Goal: Understand process/instructions

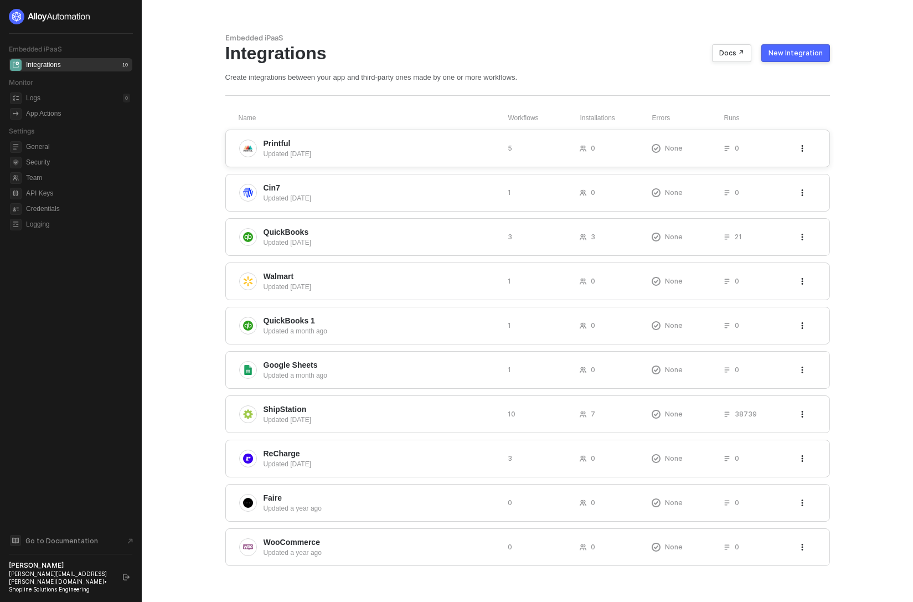
click at [322, 142] on span "Printful" at bounding box center [380, 143] width 235 height 11
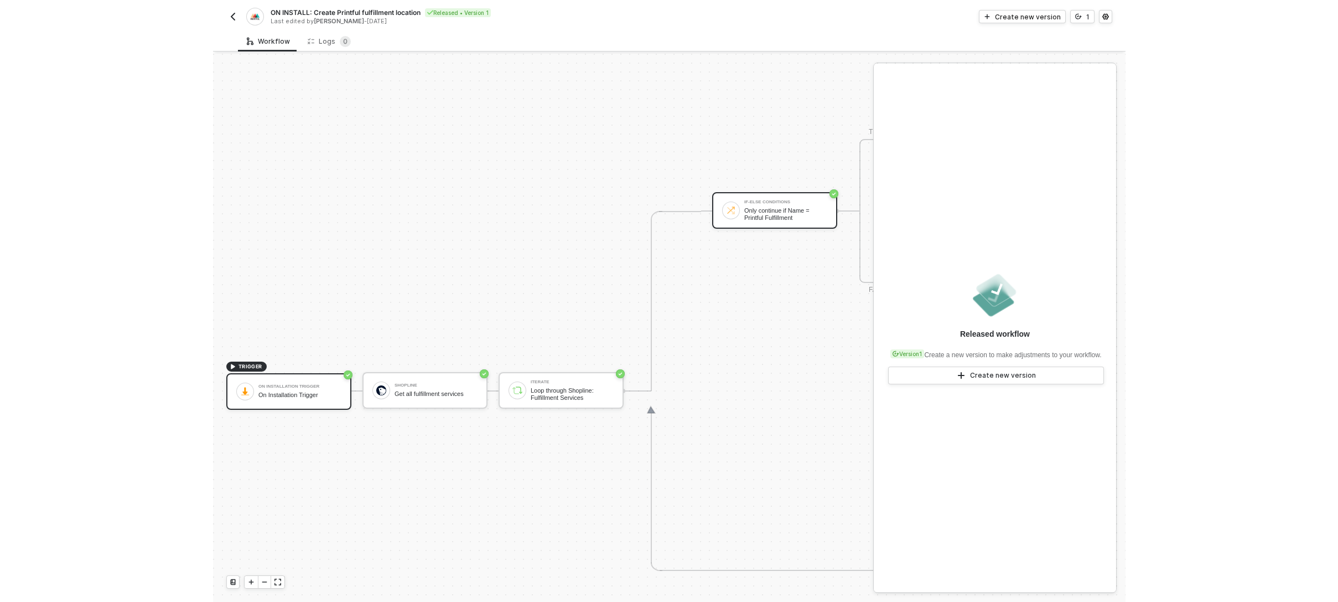
scroll to position [275, 0]
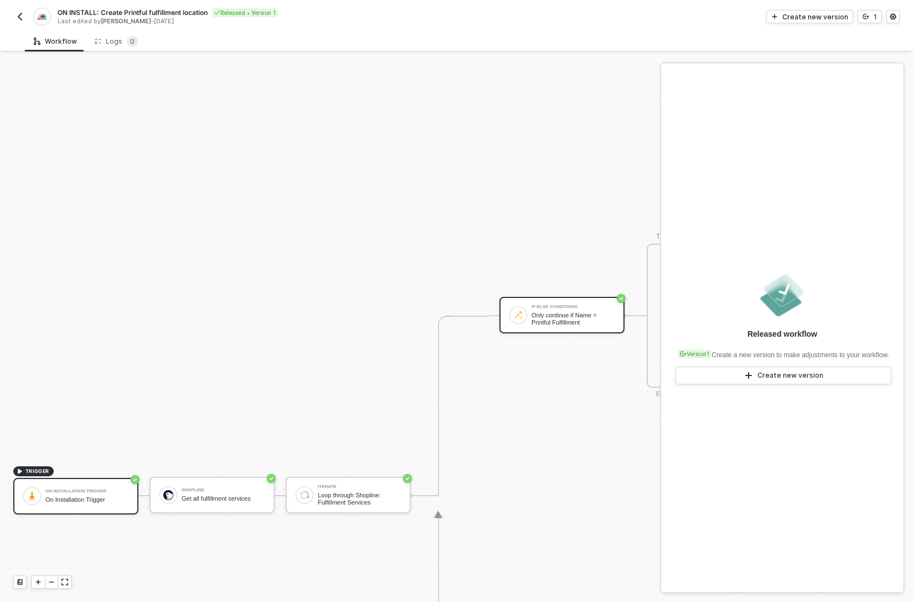
click at [582, 317] on div "Only continue if Name = Printful Fulfillment" at bounding box center [572, 319] width 83 height 14
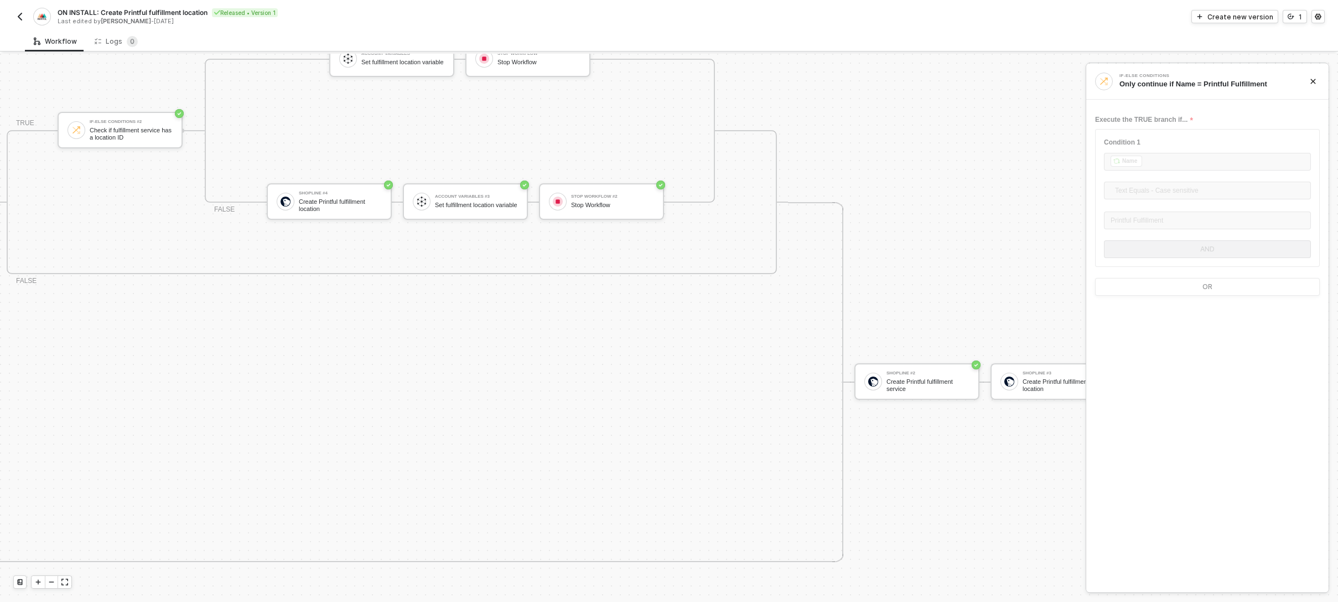
scroll to position [400, 640]
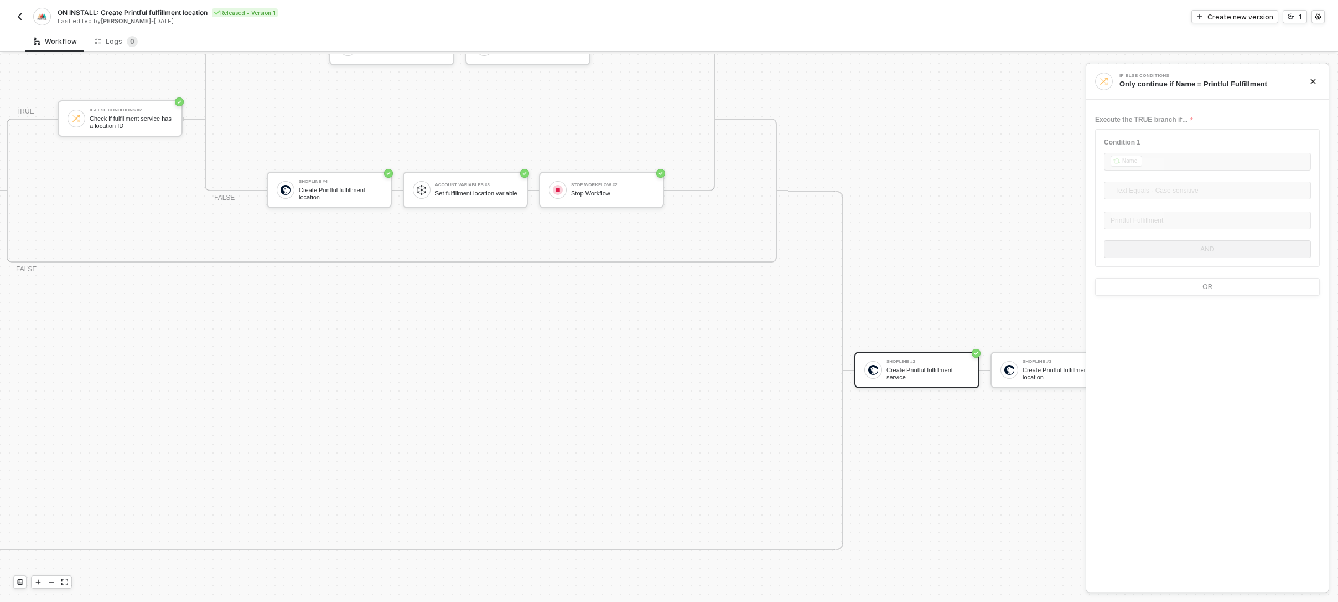
click at [912, 366] on div "Create Printful fulfillment service" at bounding box center [928, 373] width 83 height 14
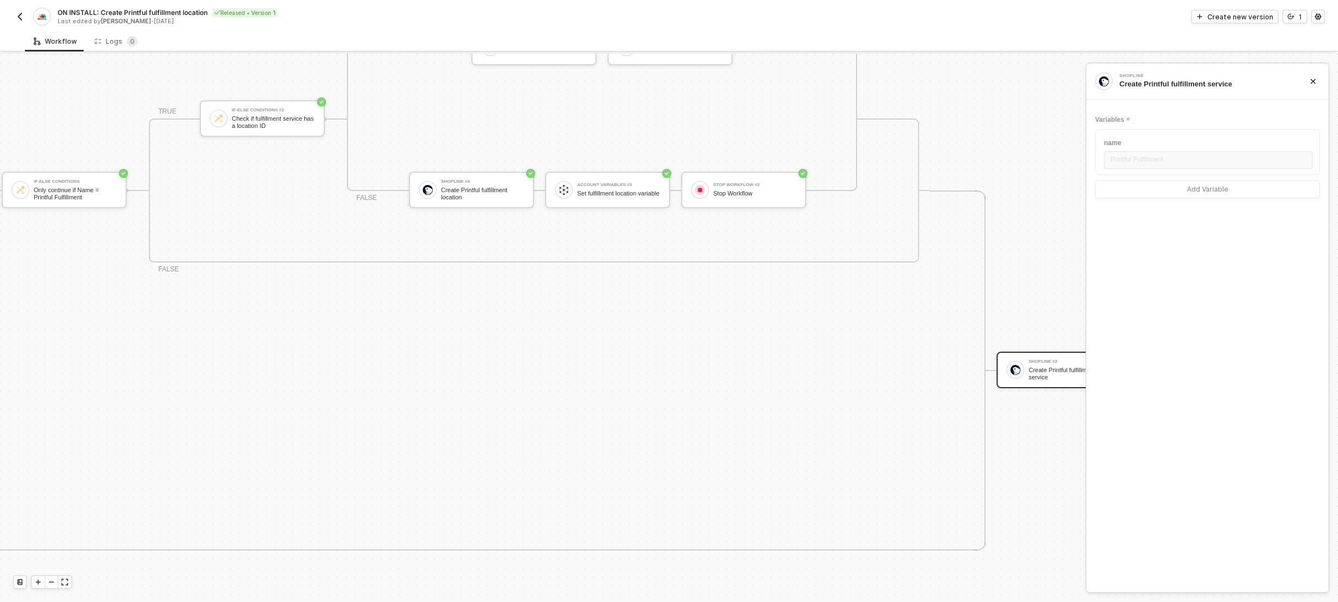
scroll to position [400, 0]
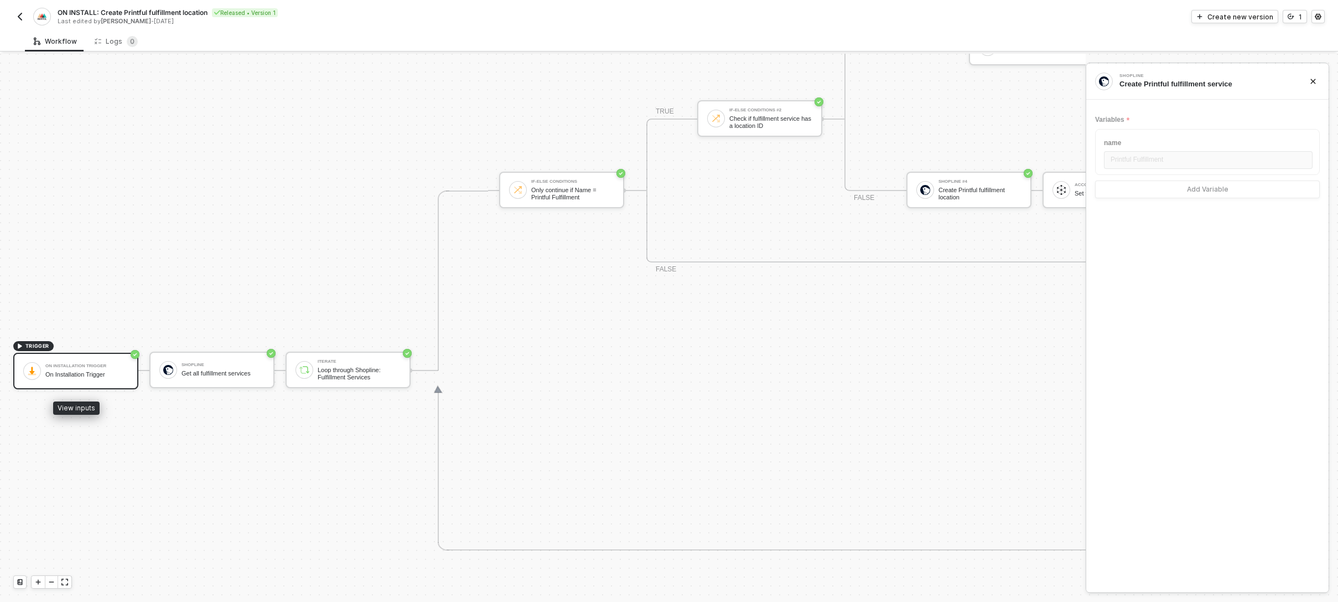
click at [72, 365] on div "On Installation Trigger" at bounding box center [86, 366] width 83 height 4
click at [221, 364] on div "Shopline" at bounding box center [223, 364] width 83 height 4
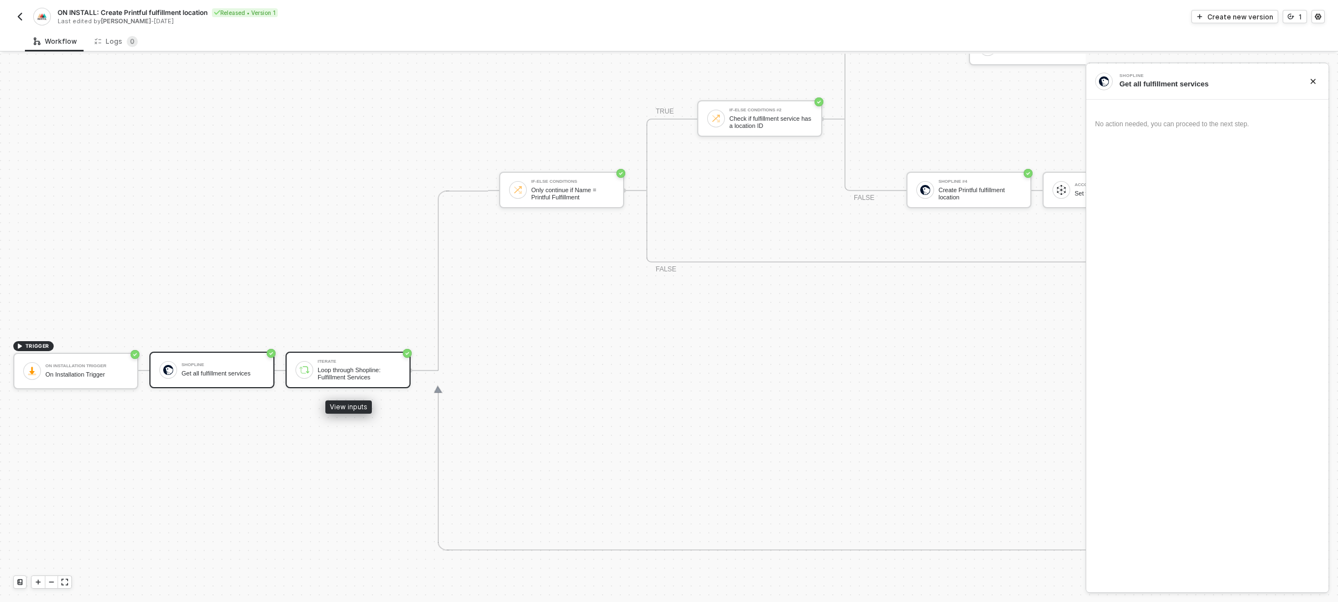
click at [364, 373] on div "Loop through Shopline: Fulfillment Services" at bounding box center [359, 373] width 83 height 14
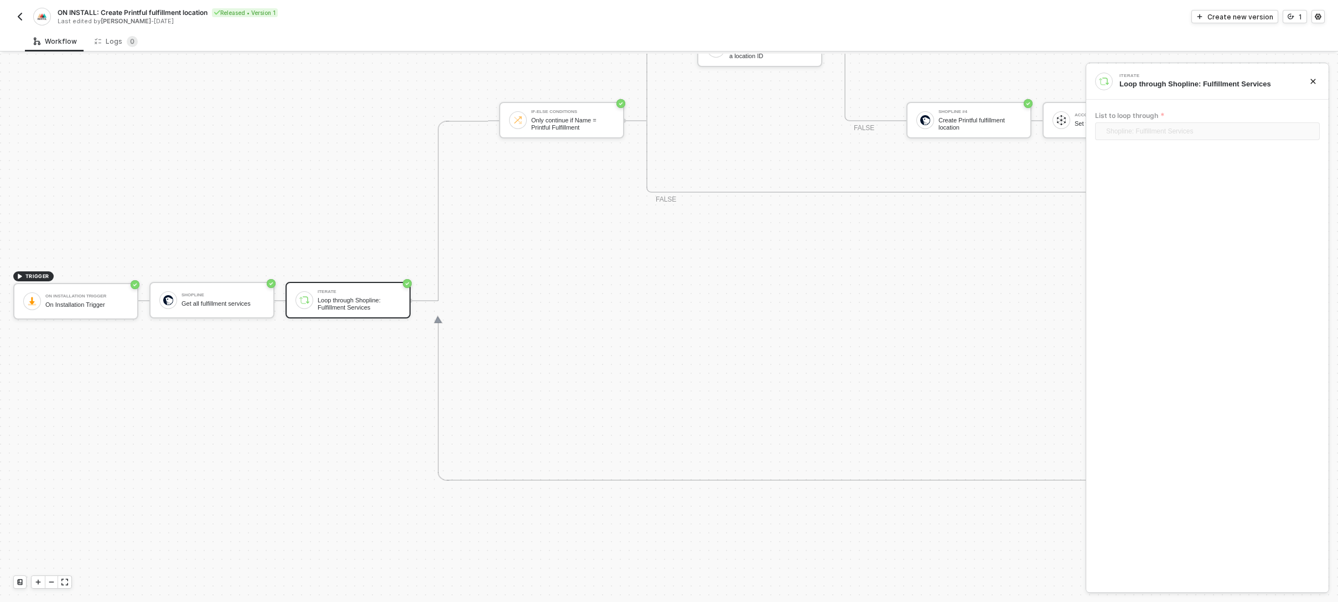
scroll to position [366, 0]
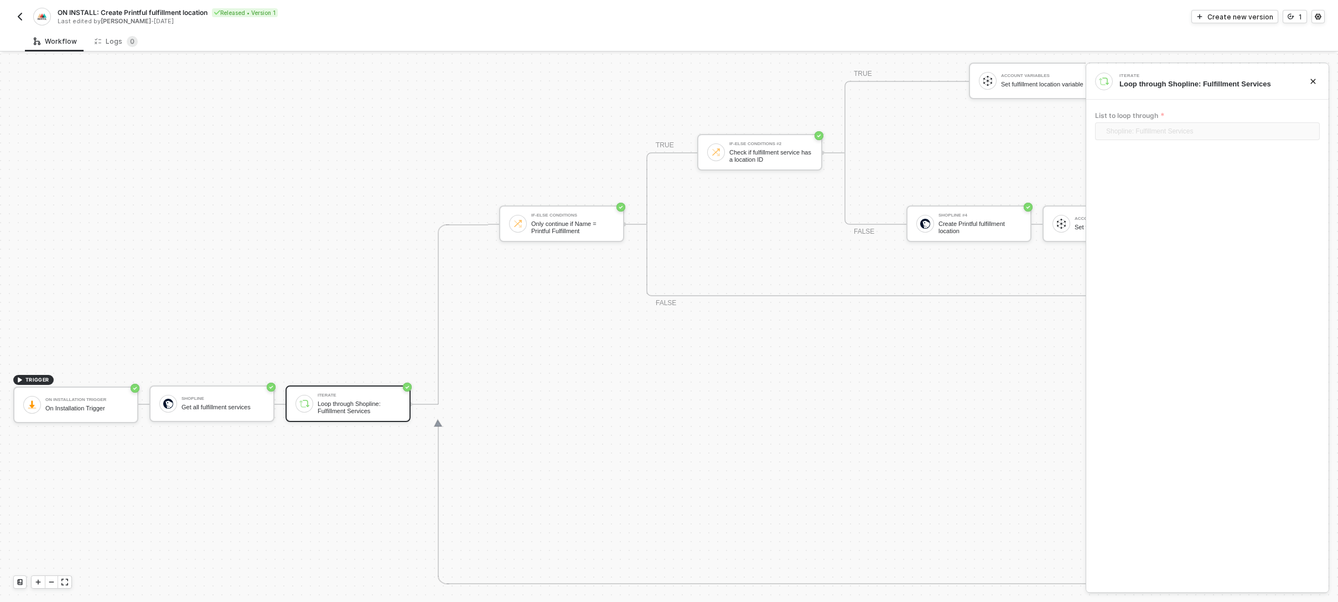
click at [650, 342] on div "If-Else Conditions Only continue if Name = Printful Fulfillment TRUE If-Else Co…" at bounding box center [963, 224] width 929 height 360
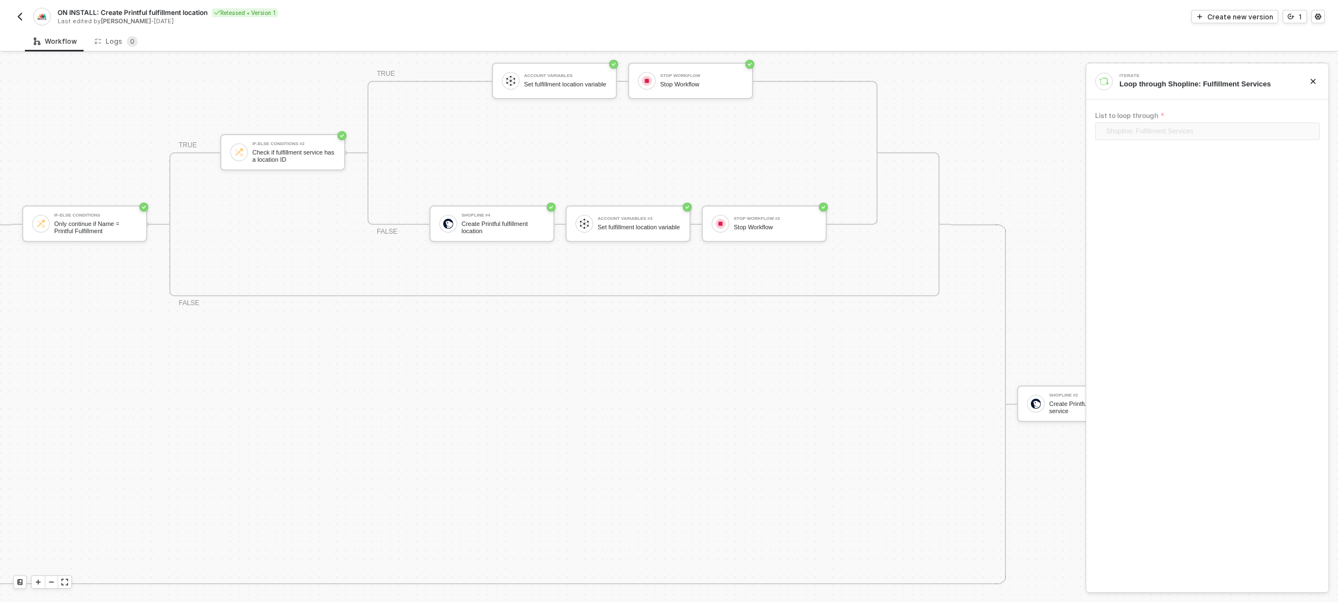
scroll to position [366, 524]
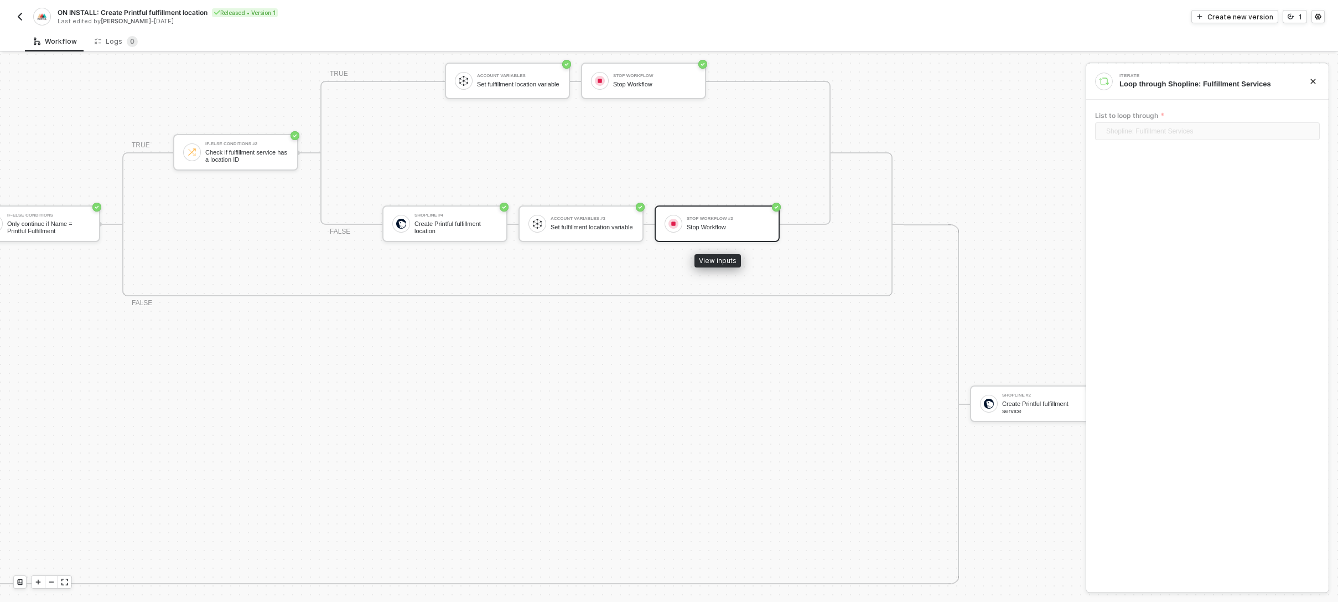
click at [740, 232] on div "Stop Workflow #2 Stop Workflow" at bounding box center [728, 223] width 83 height 21
click at [626, 225] on div "Set fulfillment location variable" at bounding box center [592, 227] width 83 height 7
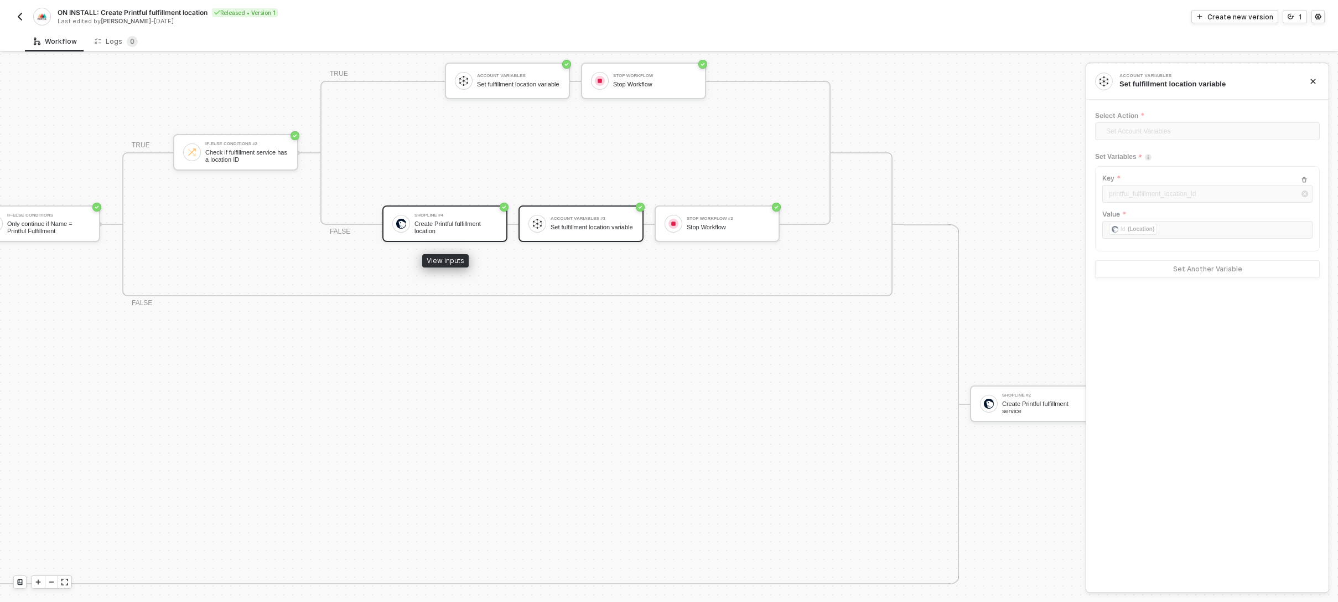
click at [462, 229] on div "Create Printful fulfillment location" at bounding box center [456, 227] width 83 height 14
click at [560, 238] on div "Account Variables #3 Set fulfillment location variable" at bounding box center [581, 223] width 125 height 37
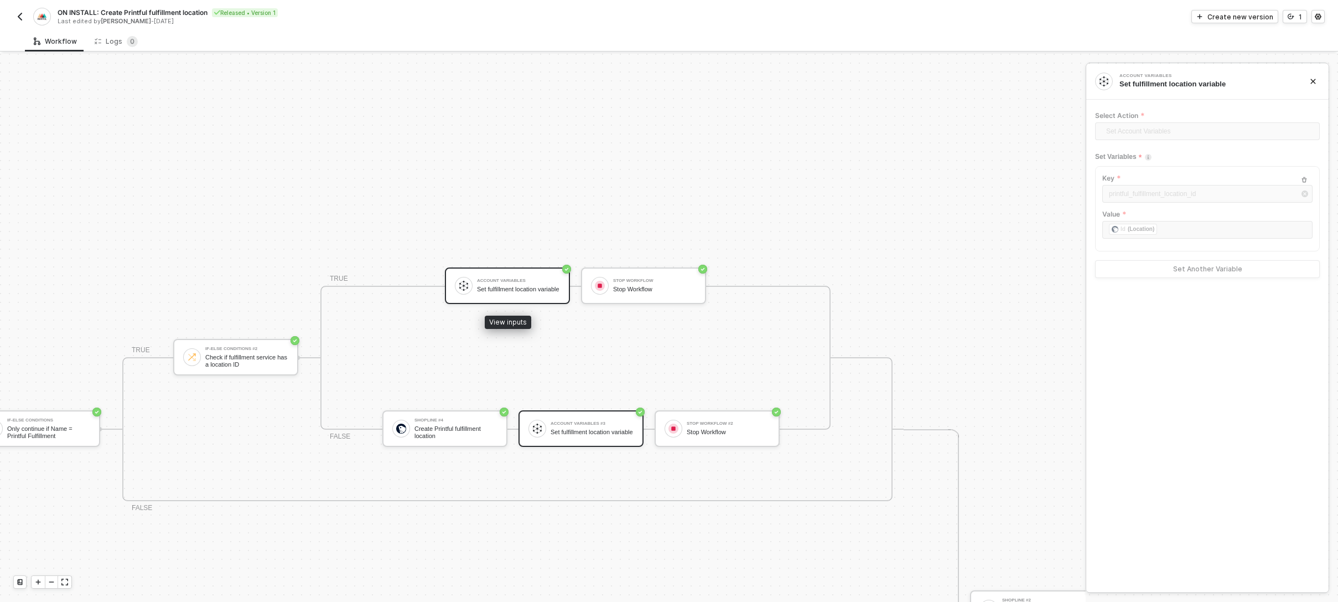
scroll to position [162, 524]
click at [546, 273] on div "Account Variables Set fulfillment location variable" at bounding box center [507, 285] width 125 height 37
click at [678, 287] on div "Stop Workflow" at bounding box center [654, 288] width 83 height 7
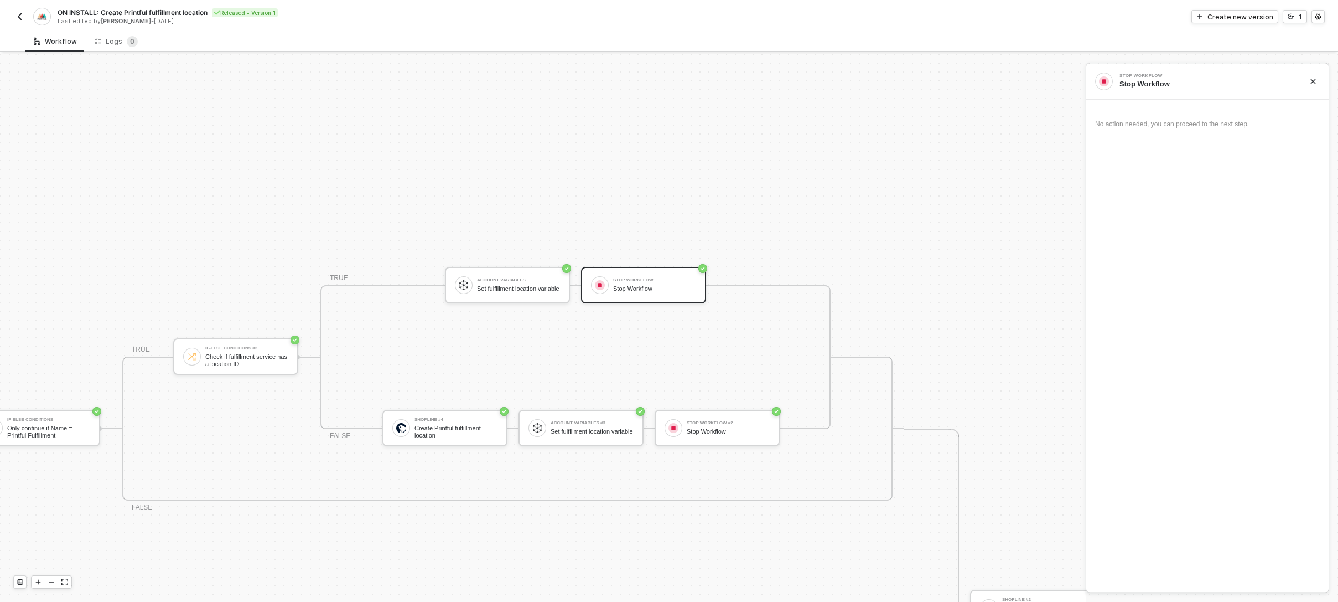
click at [912, 82] on icon "icon-close" at bounding box center [1313, 81] width 7 height 7
click at [19, 15] on img "button" at bounding box center [19, 16] width 9 height 9
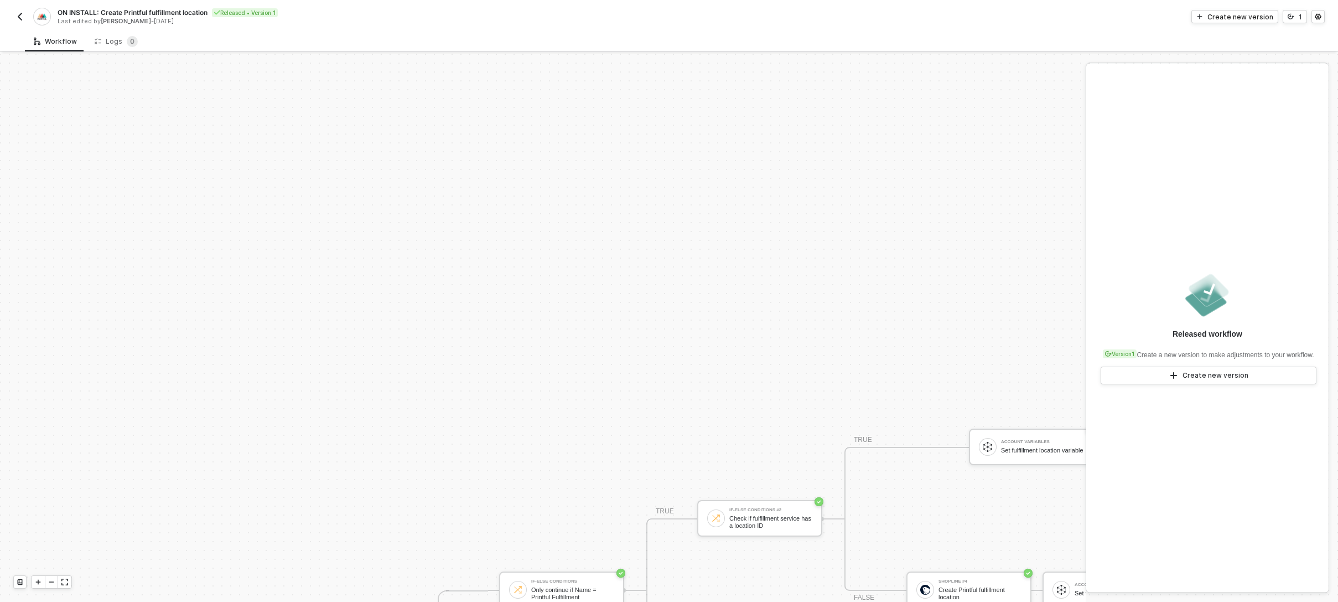
scroll to position [358, 0]
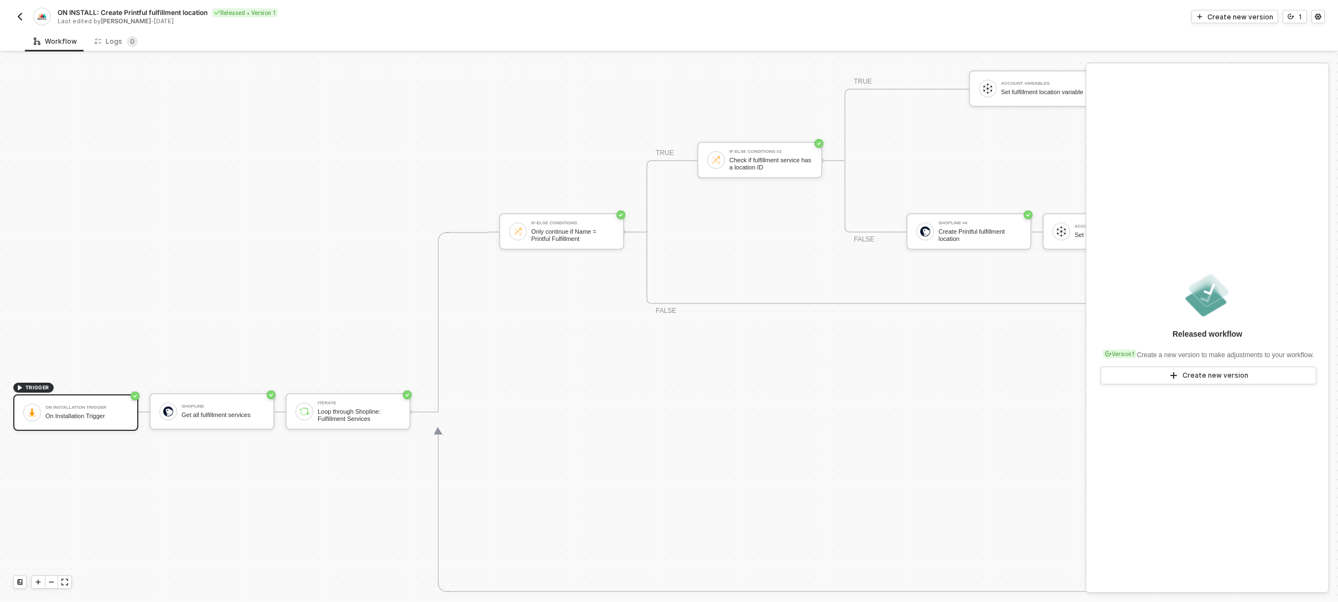
drag, startPoint x: 351, startPoint y: 118, endPoint x: 346, endPoint y: 133, distance: 15.8
drag, startPoint x: 431, startPoint y: 105, endPoint x: 439, endPoint y: 104, distance: 8.9
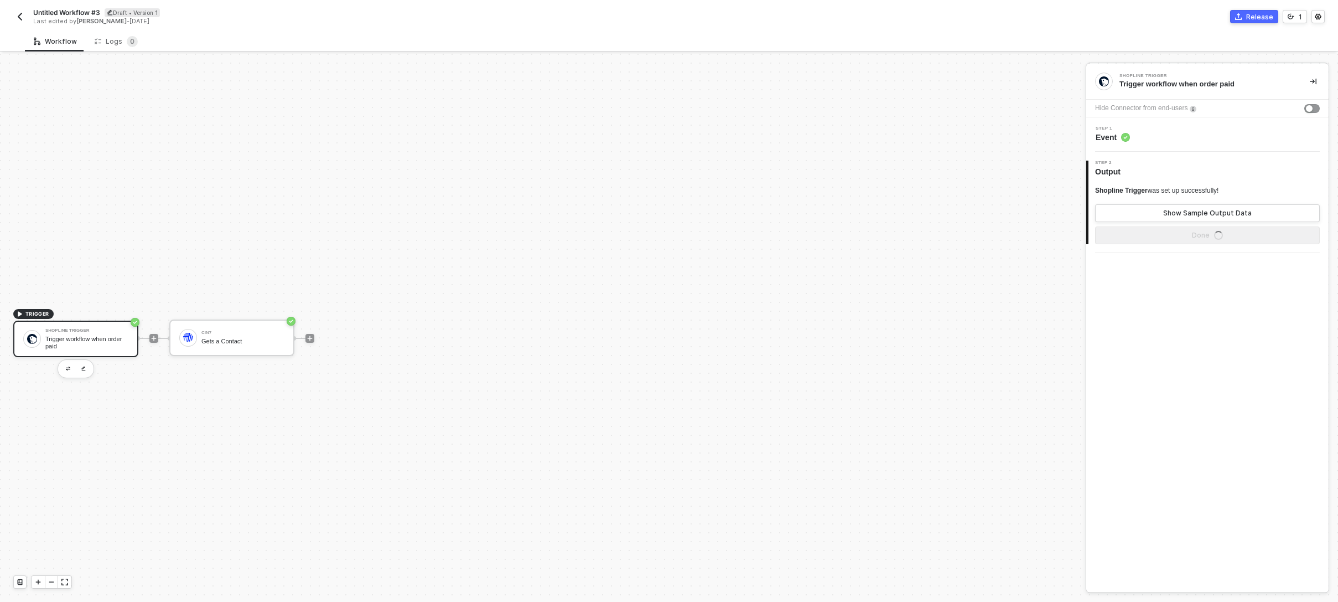
scroll to position [20, 0]
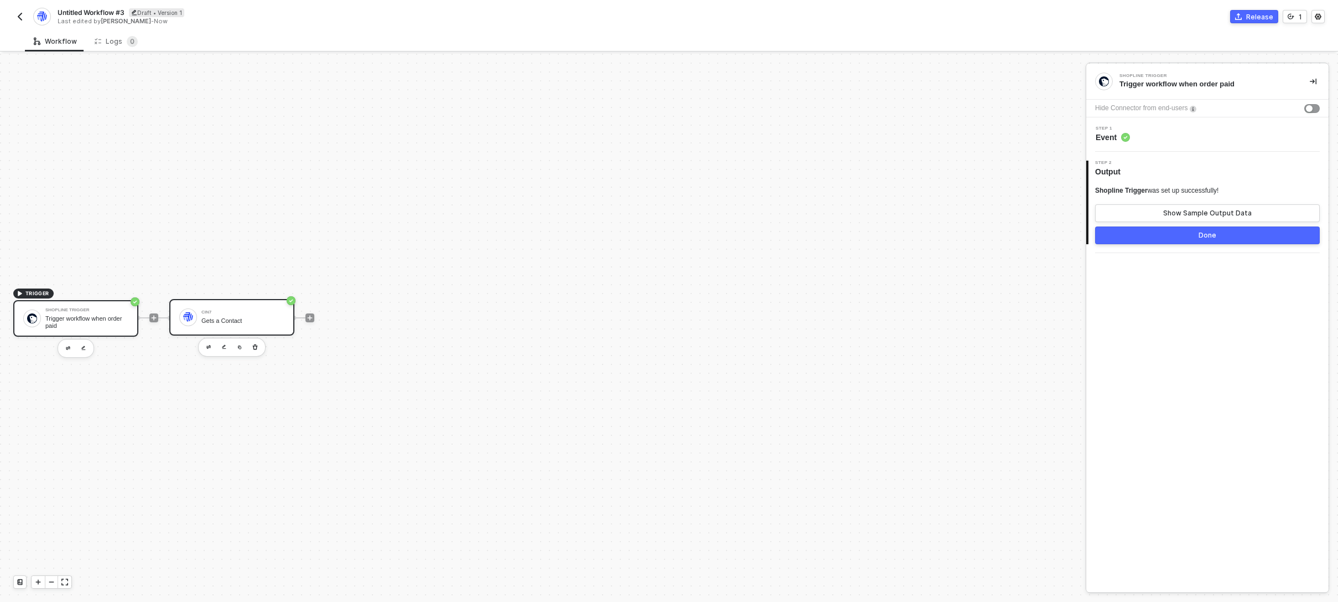
click at [256, 313] on div "Cin7" at bounding box center [242, 312] width 83 height 4
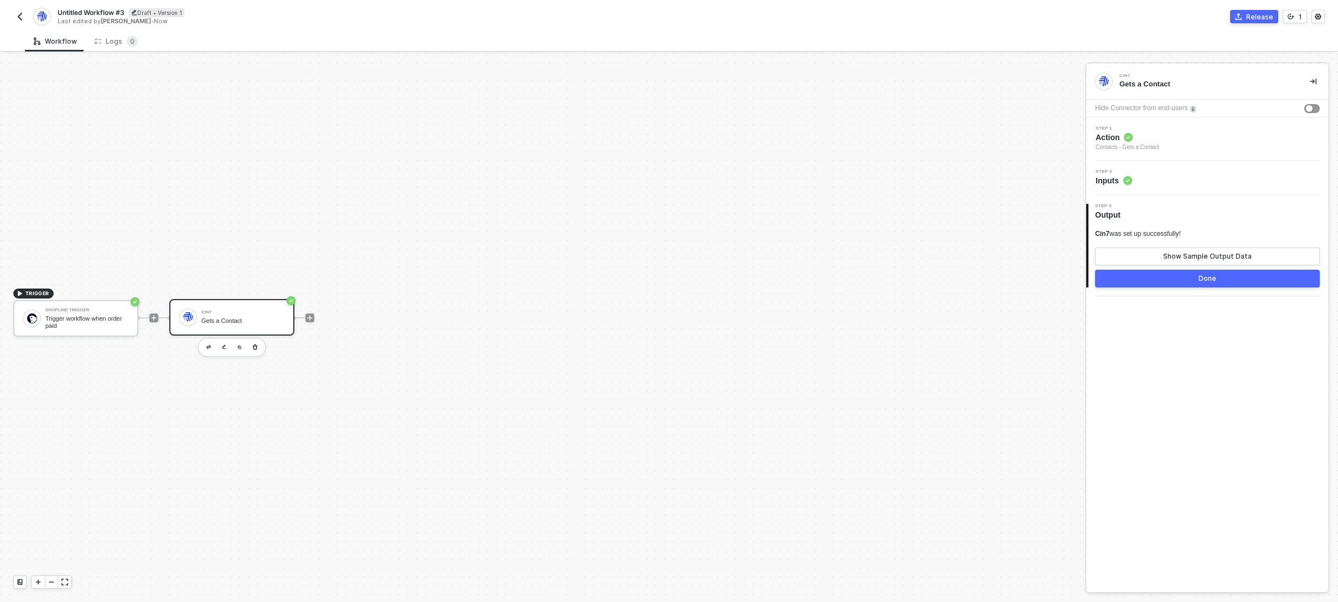
click at [18, 15] on img "button" at bounding box center [19, 16] width 9 height 9
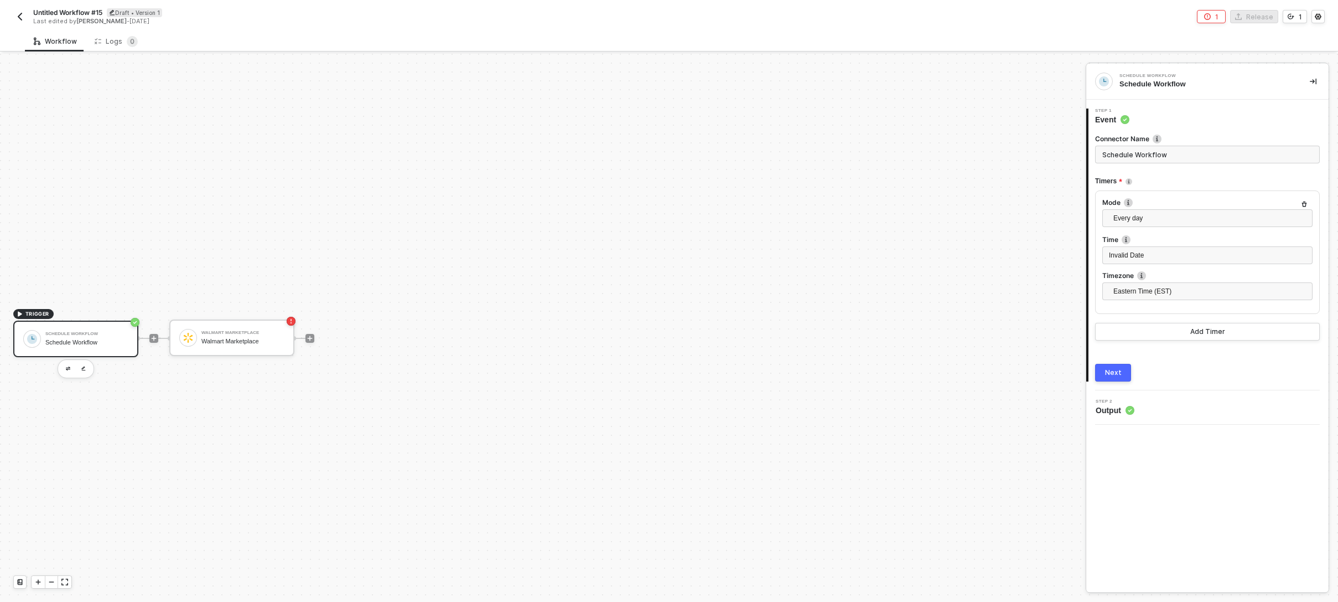
scroll to position [20, 0]
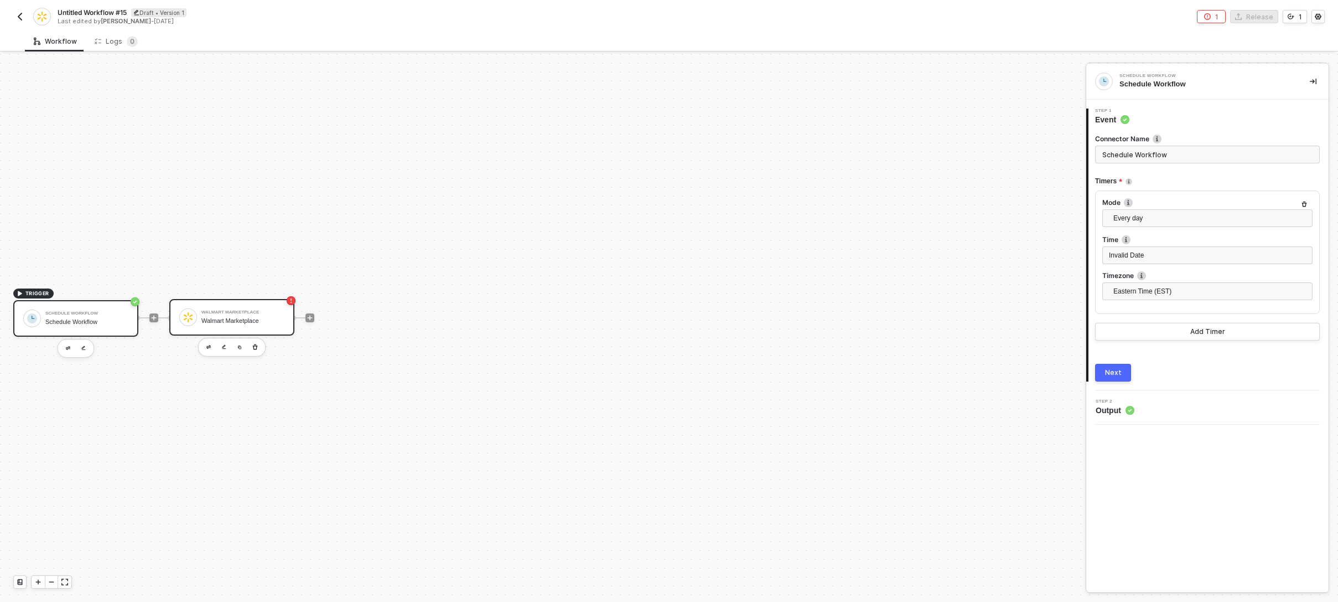
click at [250, 330] on div "Walmart Marketplace Walmart Marketplace" at bounding box center [231, 317] width 125 height 37
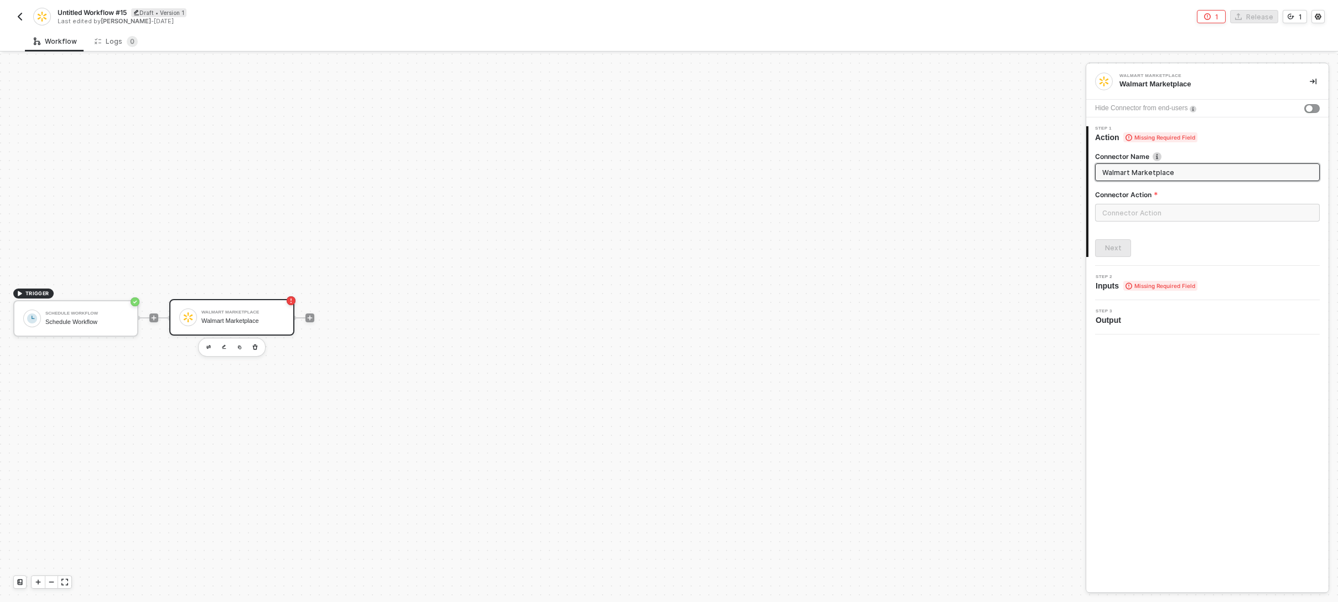
click at [247, 317] on div "Walmart Marketplace" at bounding box center [242, 320] width 83 height 7
click at [1239, 208] on input "text" at bounding box center [1207, 213] width 225 height 18
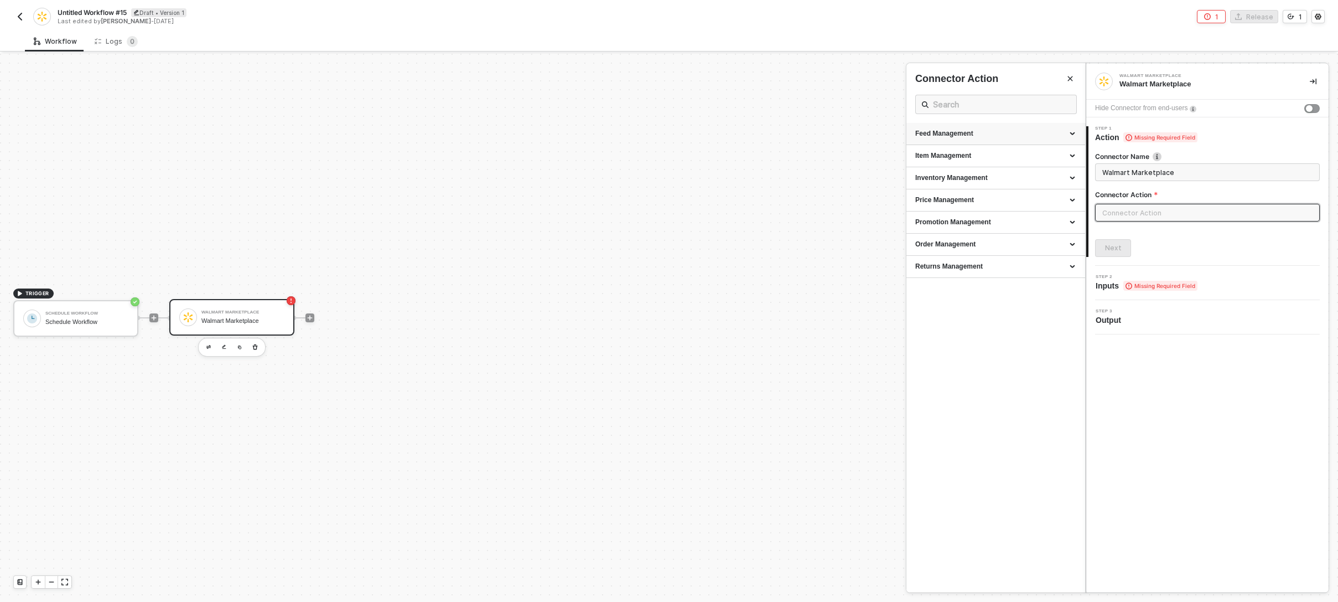
click at [1038, 129] on div "Feed Management" at bounding box center [995, 133] width 161 height 9
click at [1029, 153] on div "Item Management" at bounding box center [995, 155] width 161 height 9
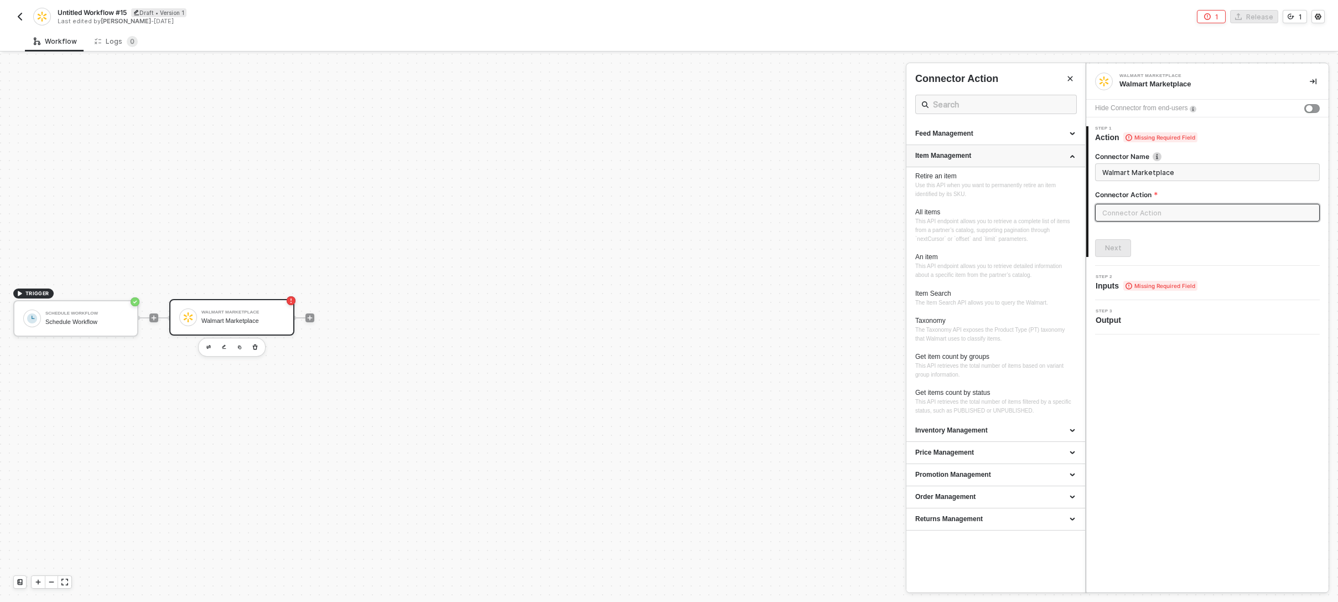
click at [1029, 153] on div "Item Management" at bounding box center [995, 155] width 161 height 9
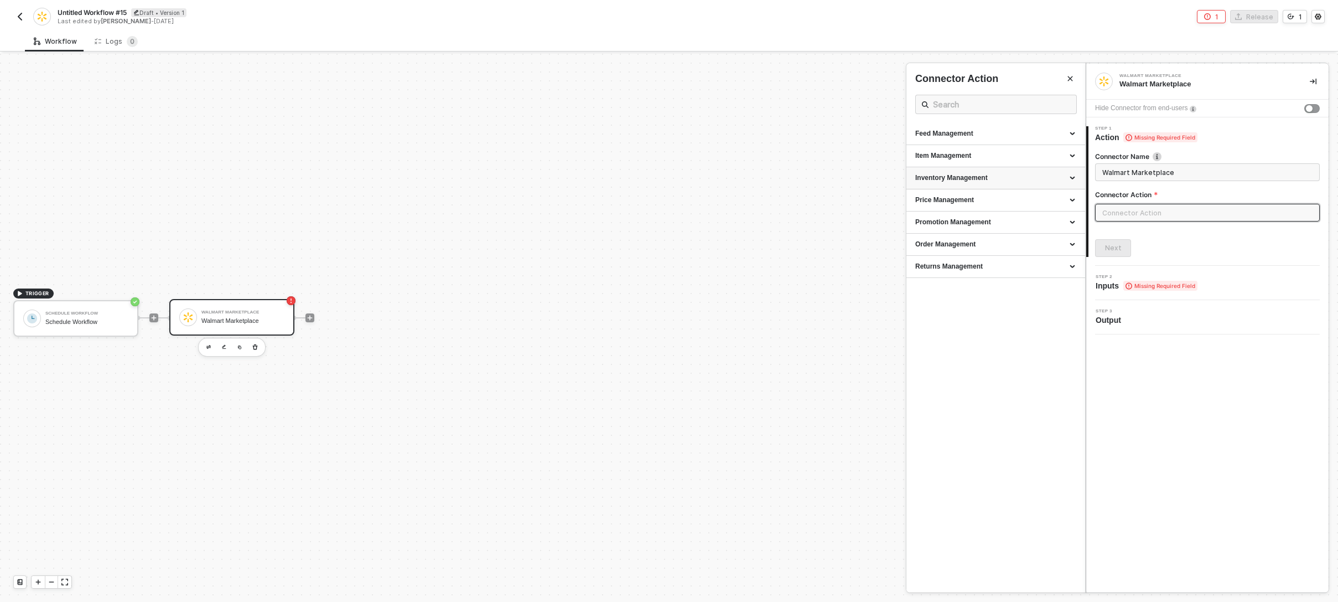
click at [1029, 174] on div "Inventory Management" at bounding box center [995, 177] width 161 height 9
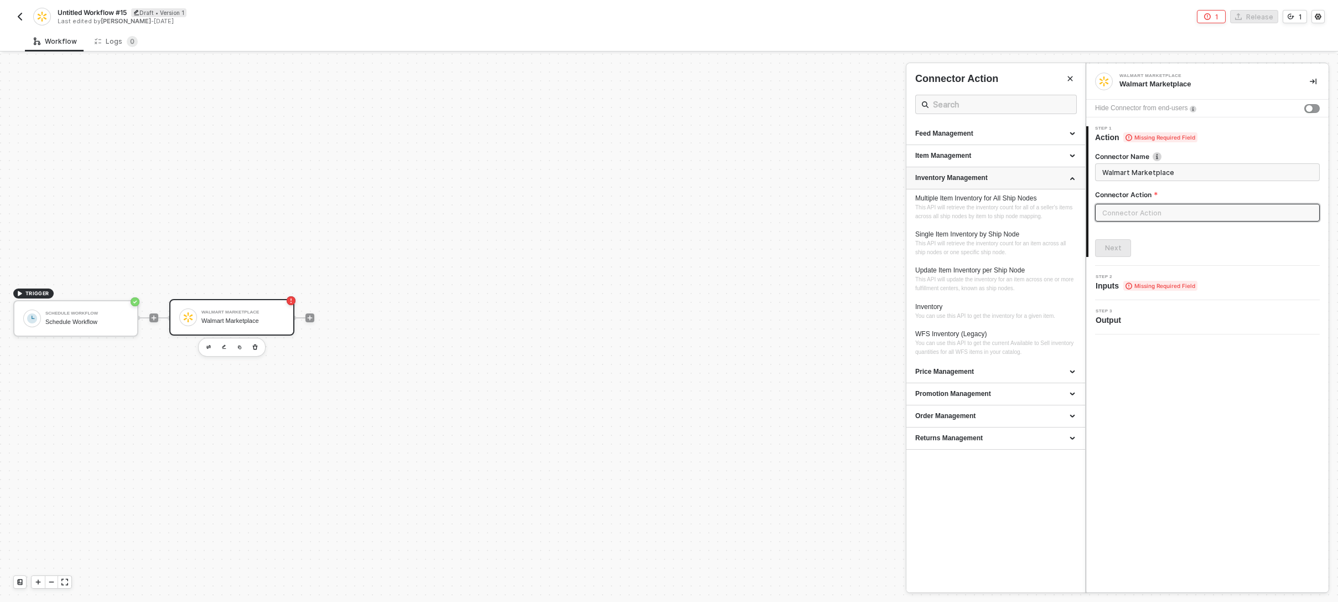
click at [1029, 174] on div "Inventory Management" at bounding box center [995, 177] width 161 height 9
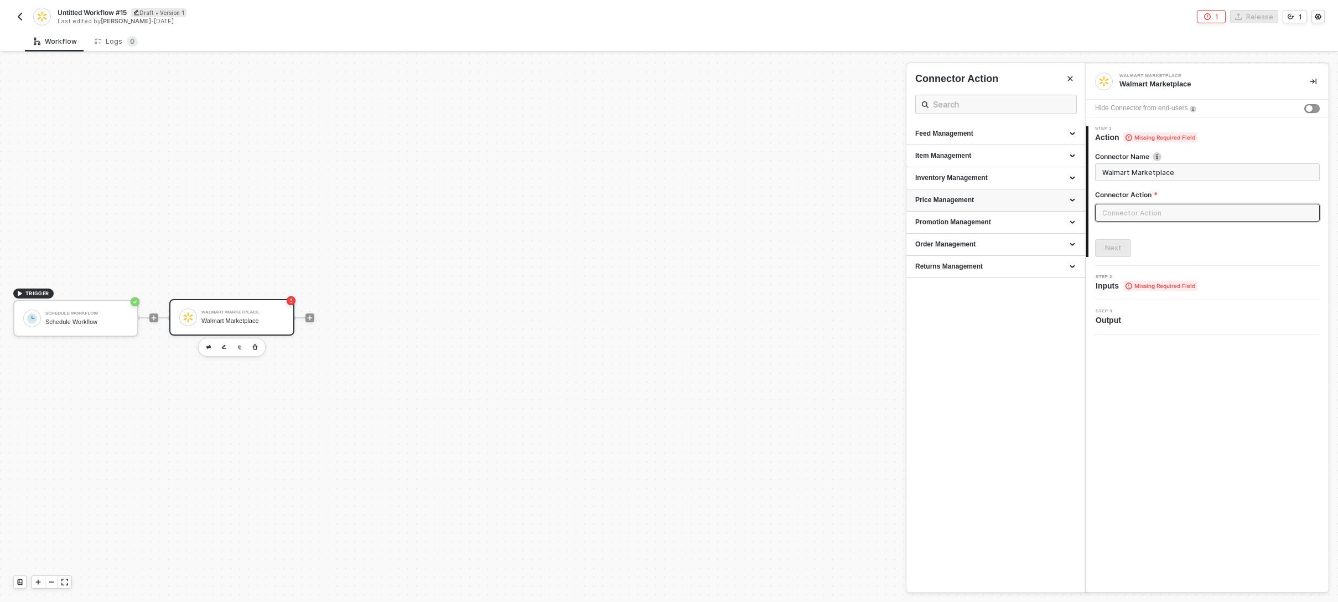
click at [1029, 204] on div "Price Management" at bounding box center [995, 199] width 161 height 9
click at [1033, 220] on div "Promotion Management" at bounding box center [995, 221] width 161 height 9
click at [1033, 235] on div "Order Management" at bounding box center [996, 245] width 179 height 22
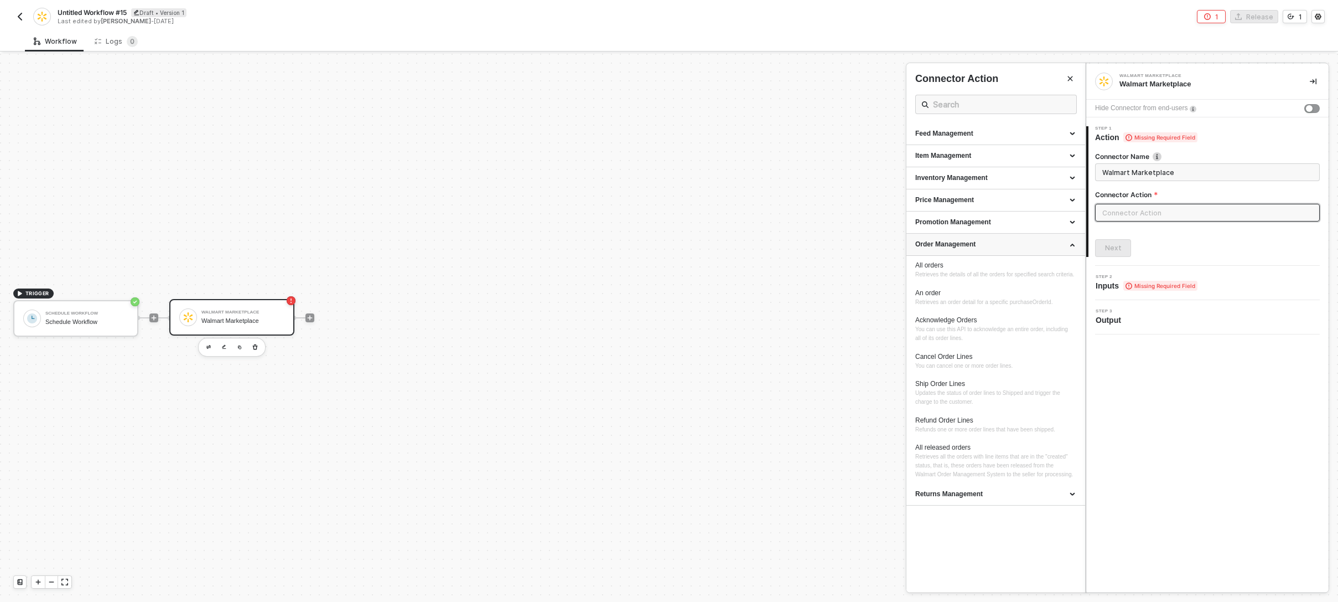
click at [1035, 241] on div "Order Management" at bounding box center [995, 244] width 161 height 9
click at [1037, 264] on div "Returns Management" at bounding box center [995, 266] width 161 height 9
click at [1034, 133] on div "Feed Management" at bounding box center [995, 133] width 161 height 9
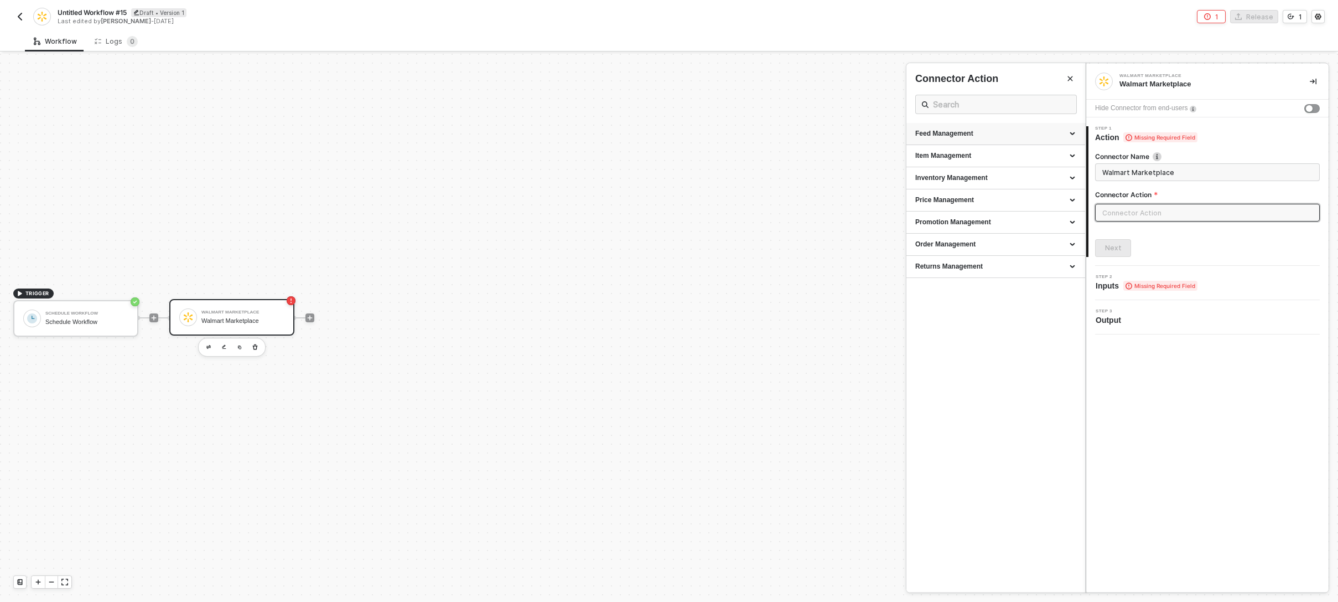
click at [990, 137] on div "Feed Management" at bounding box center [995, 133] width 161 height 9
click at [991, 137] on div "Feed Management" at bounding box center [995, 133] width 161 height 9
click at [1006, 159] on div "Item Management" at bounding box center [995, 155] width 161 height 9
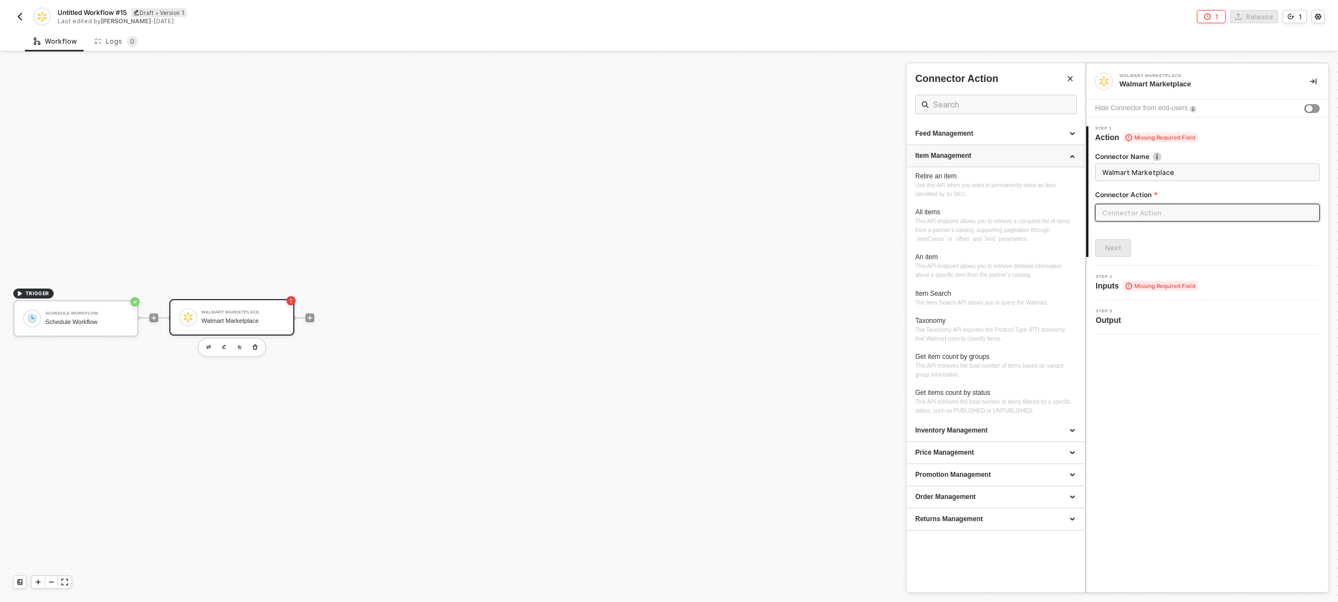
click at [1006, 159] on div "Item Management" at bounding box center [995, 155] width 161 height 9
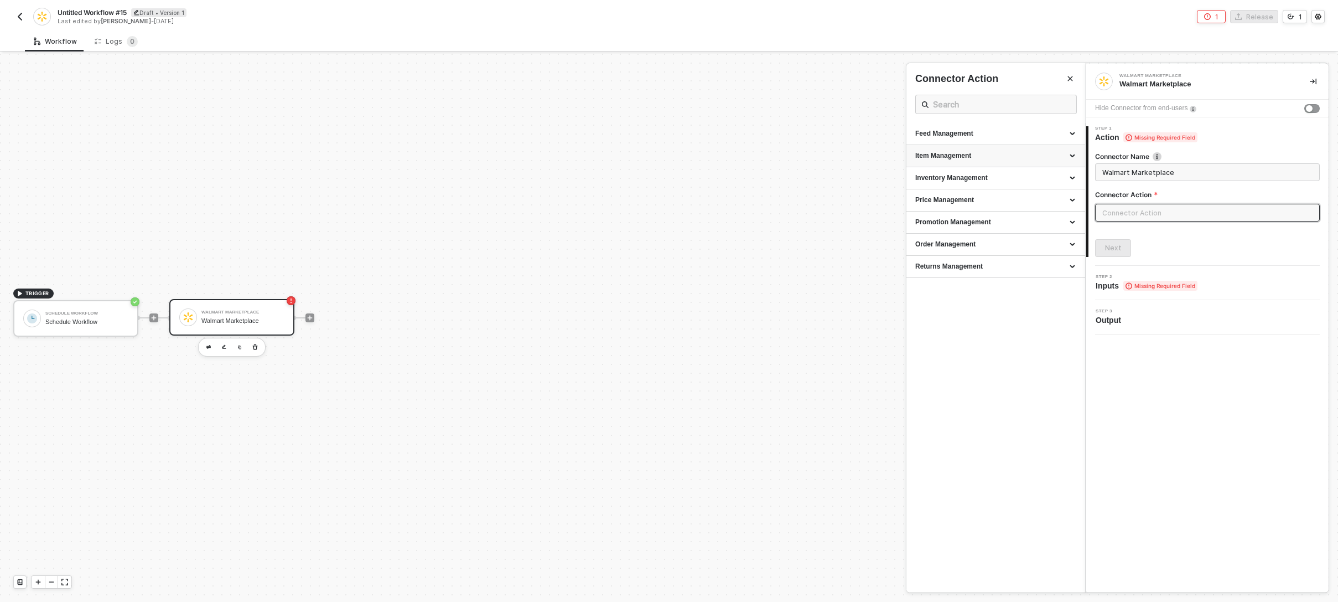
click at [1007, 159] on div "Item Management" at bounding box center [995, 155] width 161 height 9
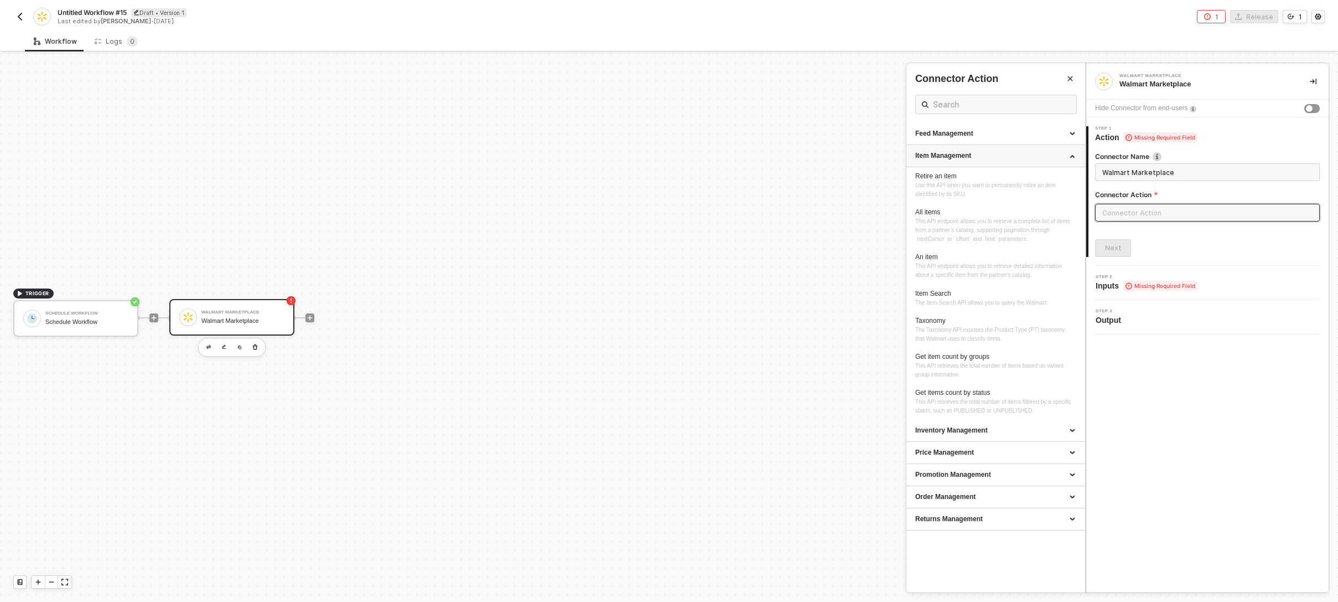
click at [1007, 159] on div "Item Management" at bounding box center [995, 155] width 161 height 9
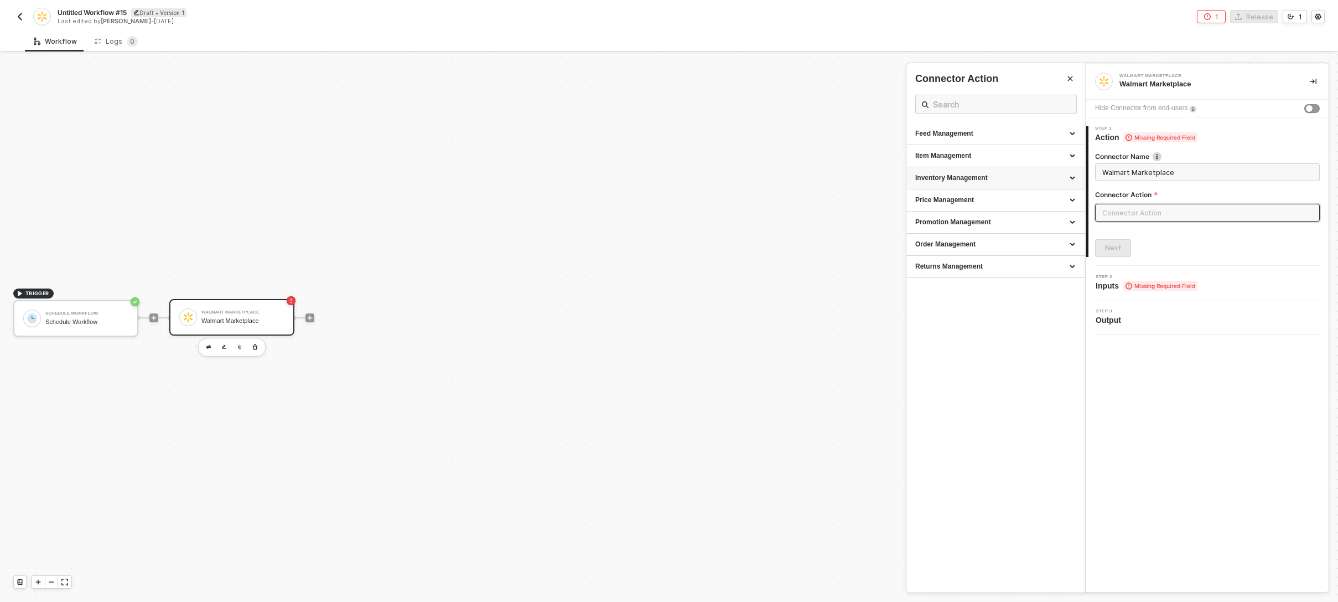
click at [973, 169] on div "Inventory Management" at bounding box center [996, 178] width 179 height 22
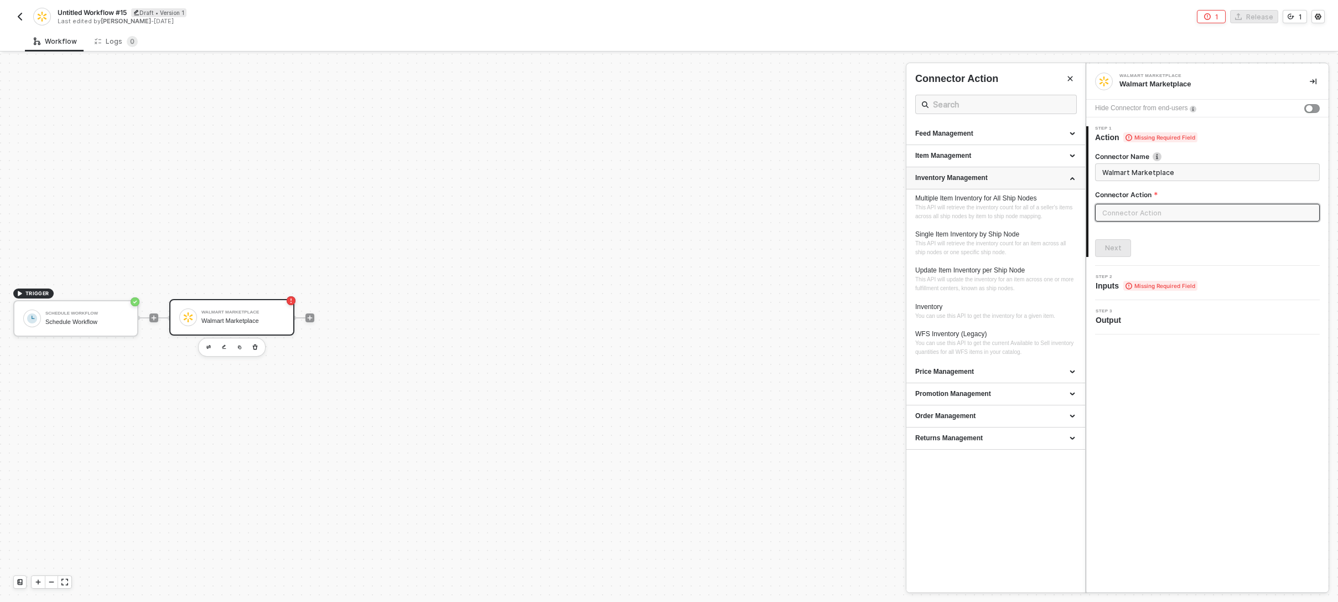
click at [973, 172] on div "Inventory Management" at bounding box center [996, 178] width 179 height 22
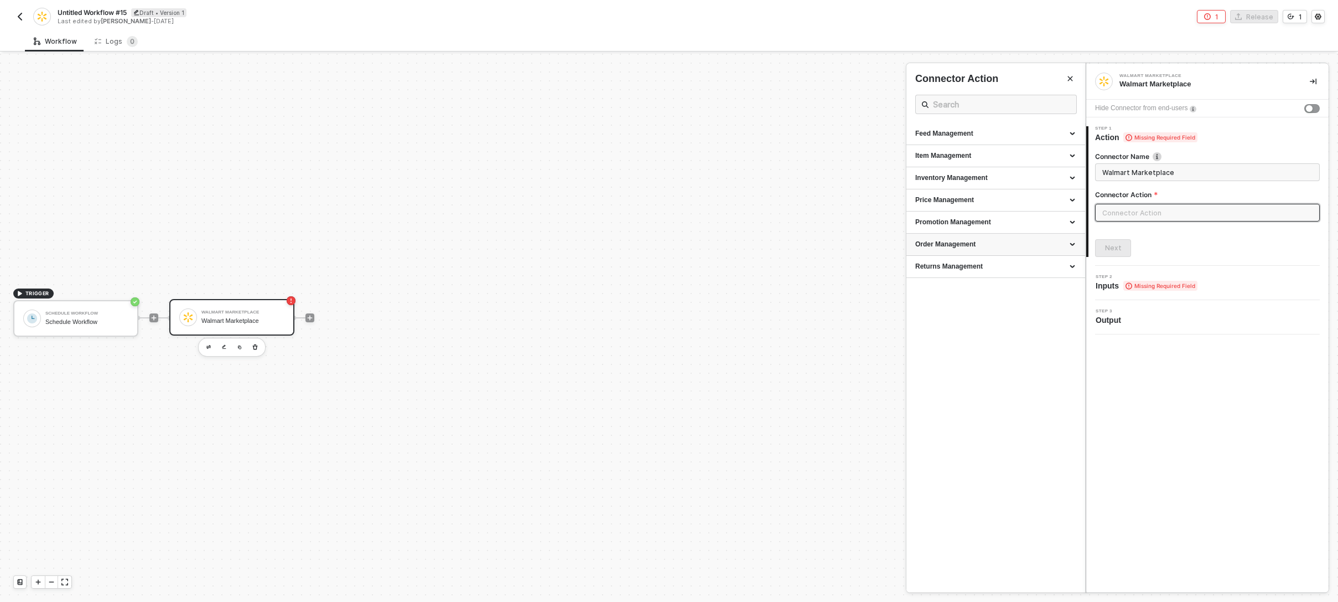
click at [1004, 240] on div "Order Management" at bounding box center [995, 244] width 161 height 9
click at [1013, 240] on div "Order Management" at bounding box center [995, 244] width 161 height 9
click at [1215, 375] on div "Walmart Marketplace Walmart Marketplace Hide Connector from end-users 1 Step 1 …" at bounding box center [1207, 328] width 242 height 528
click at [993, 134] on div "Feed Management" at bounding box center [995, 133] width 161 height 9
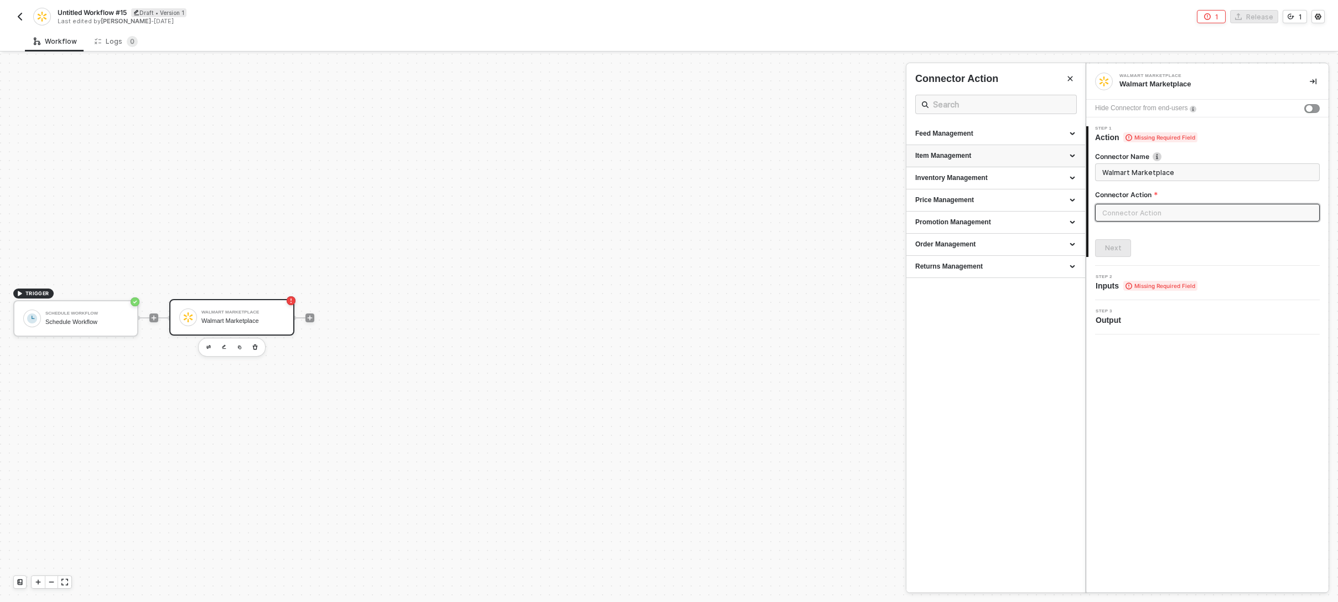
click at [1031, 153] on div "Item Management" at bounding box center [995, 155] width 161 height 9
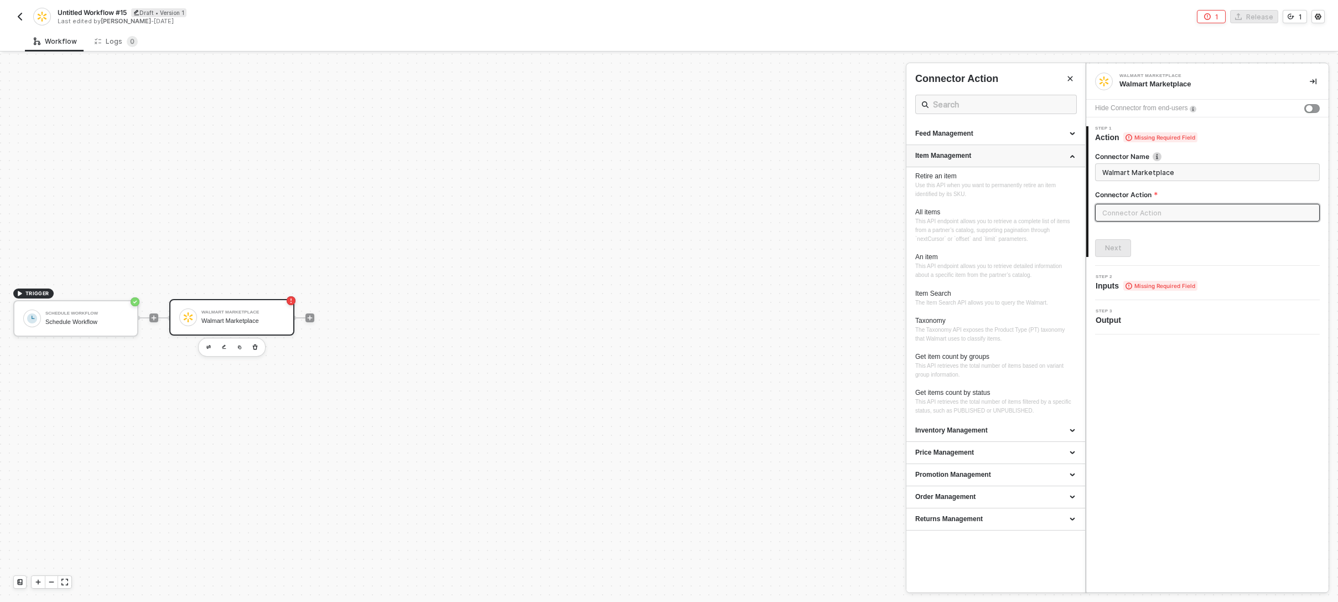
click at [1032, 153] on div "Item Management" at bounding box center [995, 155] width 161 height 9
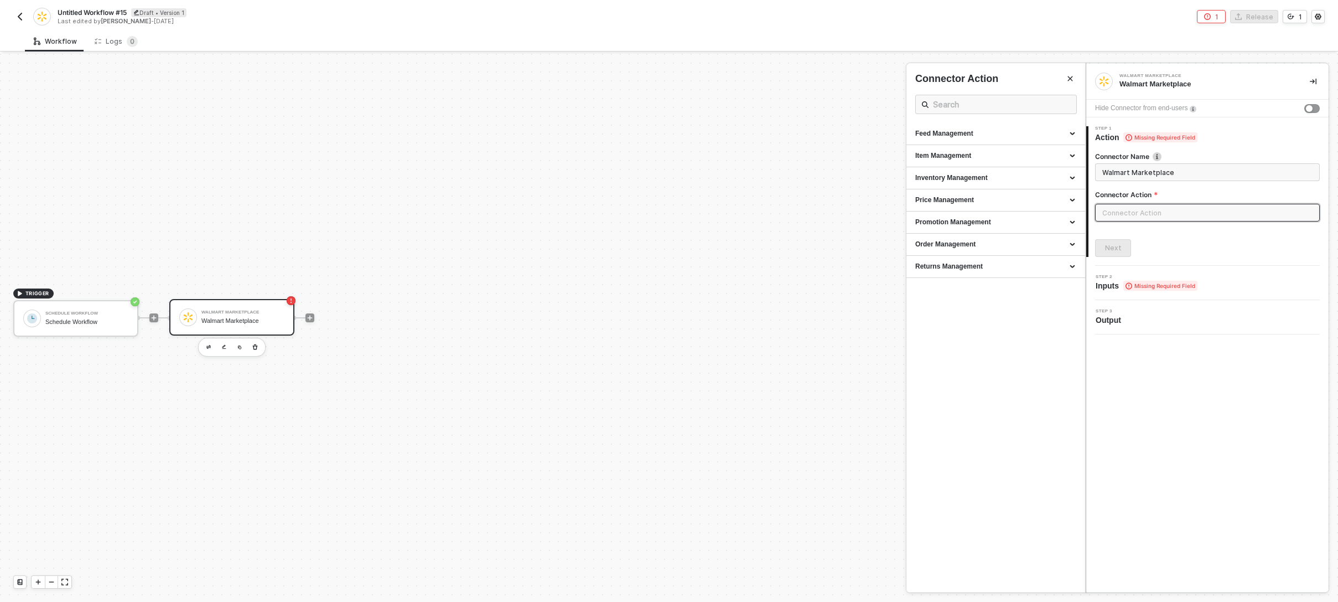
drag, startPoint x: 211, startPoint y: 32, endPoint x: 217, endPoint y: 37, distance: 8.6
click at [23, 13] on img "button" at bounding box center [19, 16] width 9 height 9
